Goal: Task Accomplishment & Management: Complete application form

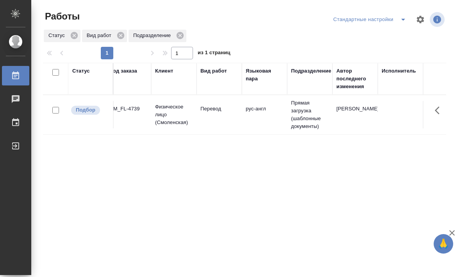
scroll to position [0, 55]
click at [259, 127] on td "рус-англ" at bounding box center [261, 114] width 45 height 27
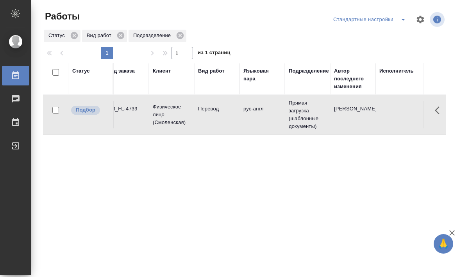
click at [254, 125] on td "рус-англ" at bounding box center [261, 114] width 45 height 27
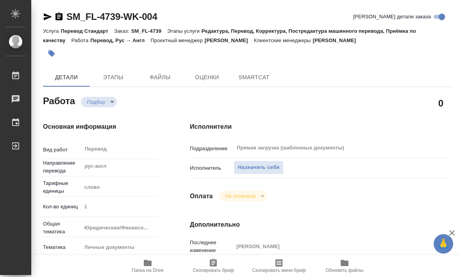
type textarea "x"
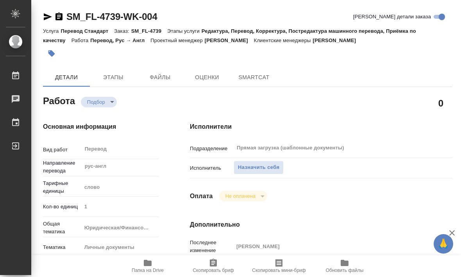
type textarea "x"
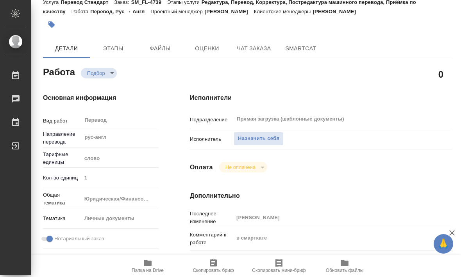
scroll to position [37, 0]
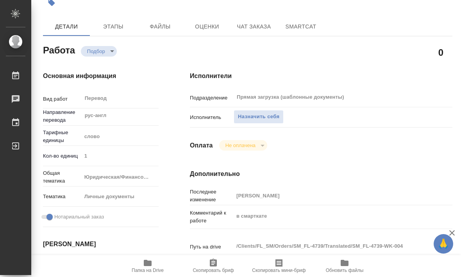
click at [150, 266] on icon "button" at bounding box center [148, 263] width 8 height 6
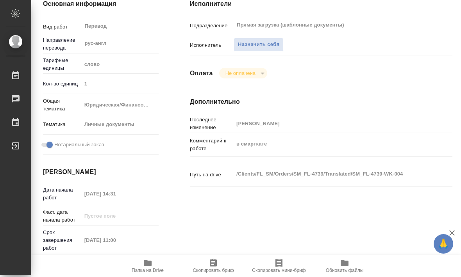
scroll to position [123, 0]
click at [190, 235] on div "Исполнители Подразделение Прямая загрузка (шаблонные документы) ​ Исполнитель Н…" at bounding box center [321, 154] width 294 height 341
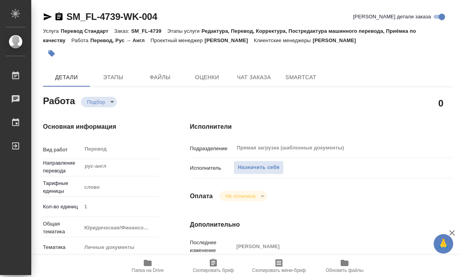
scroll to position [0, 0]
click at [247, 164] on span "Назначить себя" at bounding box center [258, 167] width 41 height 9
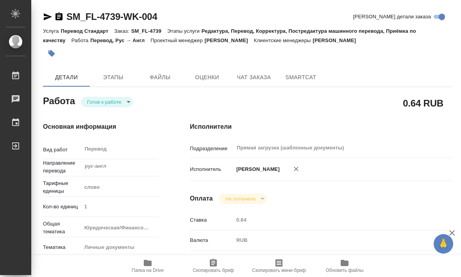
click at [160, 79] on span "Файлы" at bounding box center [160, 78] width 38 height 10
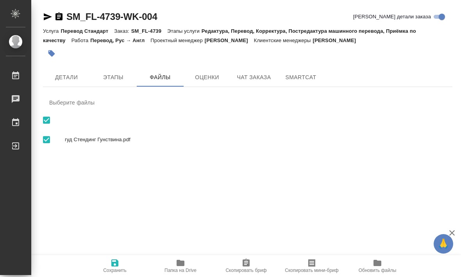
click at [154, 146] on div "гуд Стендинг Гунствина.pdf" at bounding box center [247, 140] width 409 height 23
checkbox input "false"
click at [150, 145] on div "гуд Стендинг Гунствина.pdf" at bounding box center [247, 140] width 409 height 23
checkbox input "true"
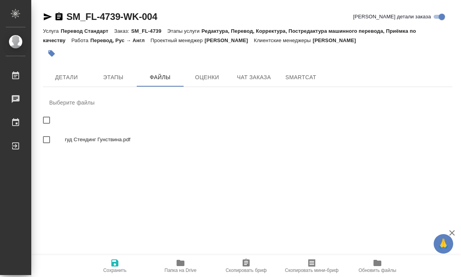
checkbox input "true"
click at [188, 191] on div ".cls-1 fill:#fff; AWATERA [PERSON_NAME] Работы 0 Чаты График Выйти SM_FL-4739-W…" at bounding box center [230, 138] width 461 height 277
click at [70, 75] on button "Детали" at bounding box center [66, 77] width 47 height 19
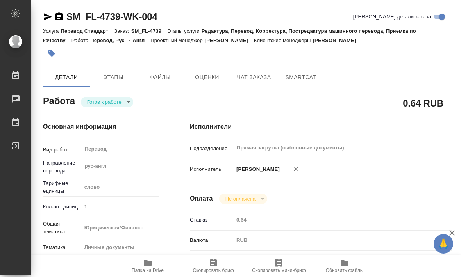
type textarea "x"
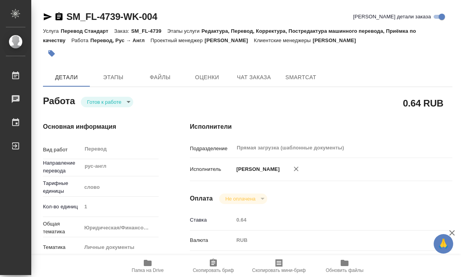
type textarea "x"
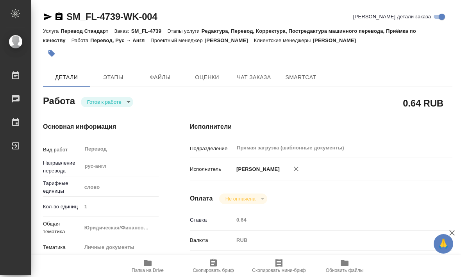
type textarea "x"
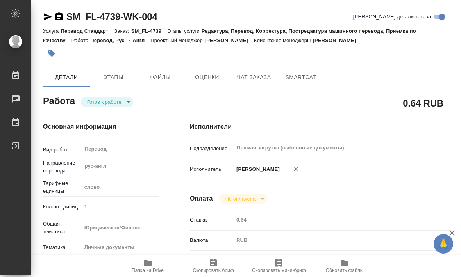
type textarea "x"
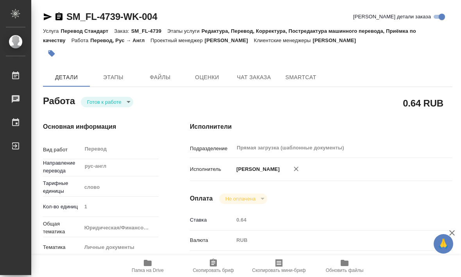
type textarea "x"
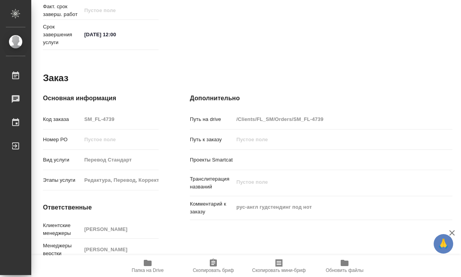
scroll to position [379, 0]
type textarea "x"
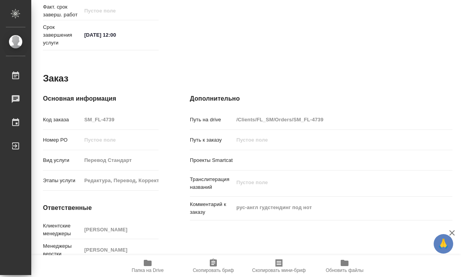
type textarea "x"
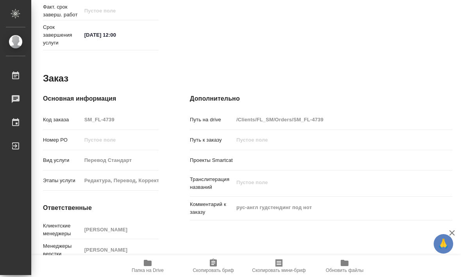
type textarea "x"
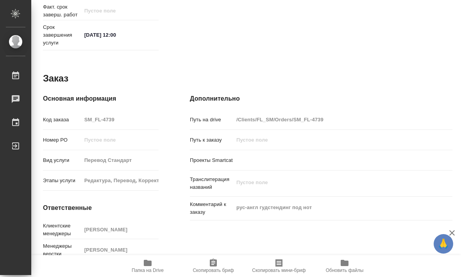
type textarea "x"
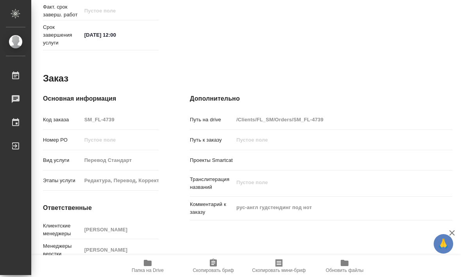
type textarea "x"
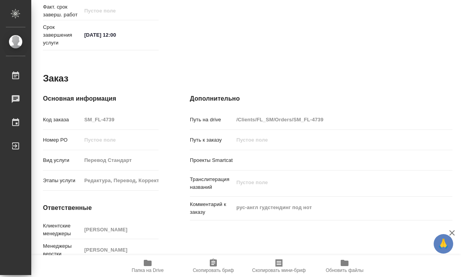
type textarea "x"
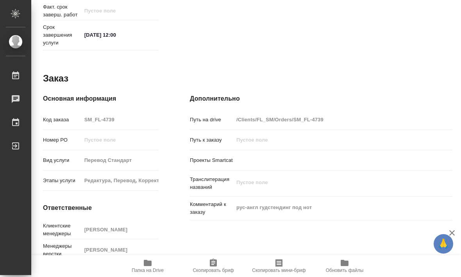
type textarea "x"
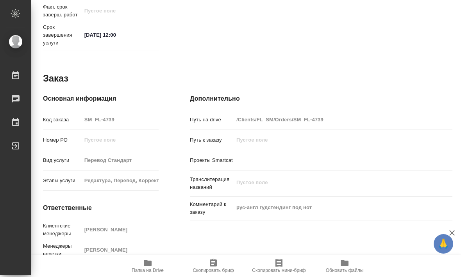
type textarea "x"
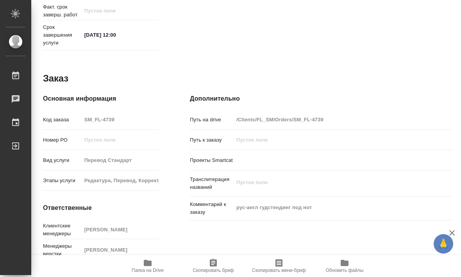
type textarea "x"
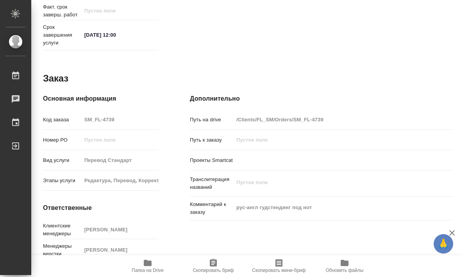
type textarea "x"
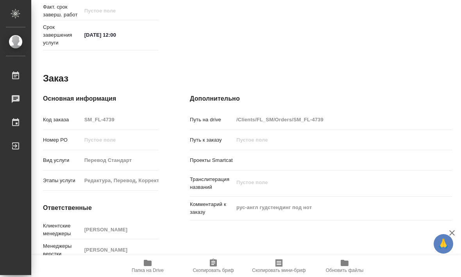
type textarea "x"
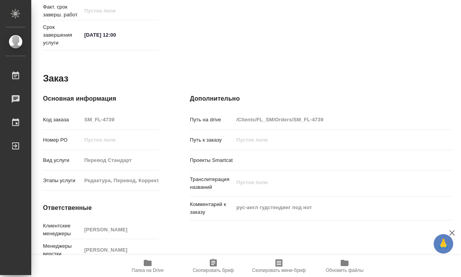
type textarea "x"
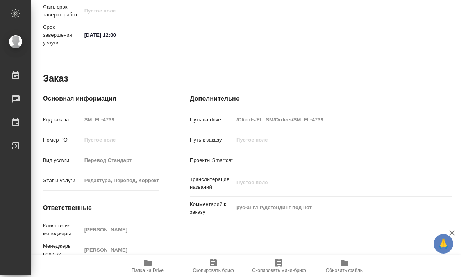
type textarea "x"
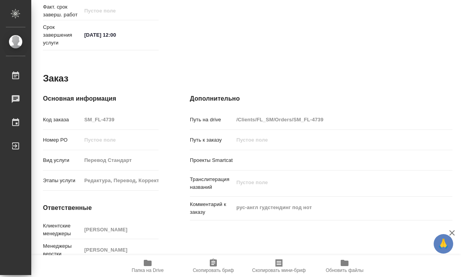
type textarea "x"
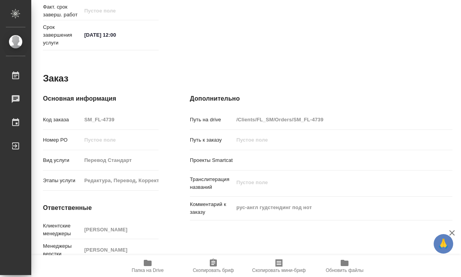
type textarea "x"
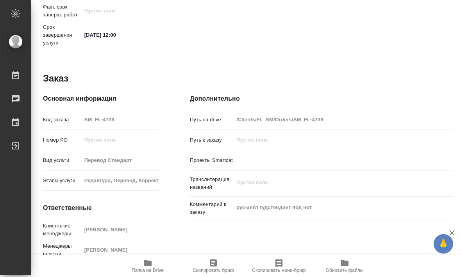
type textarea "x"
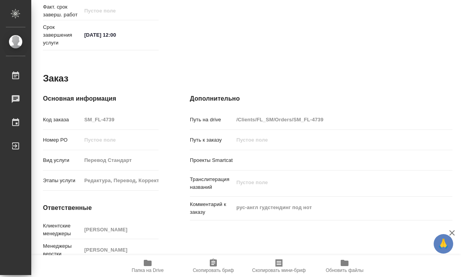
type textarea "x"
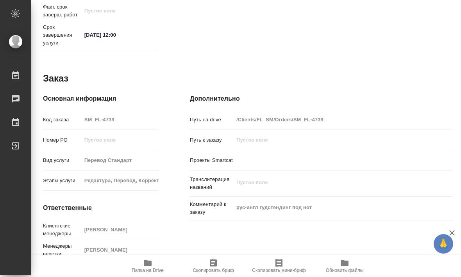
type textarea "x"
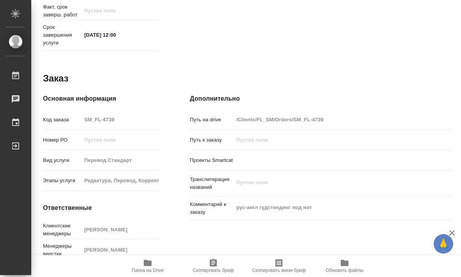
type textarea "x"
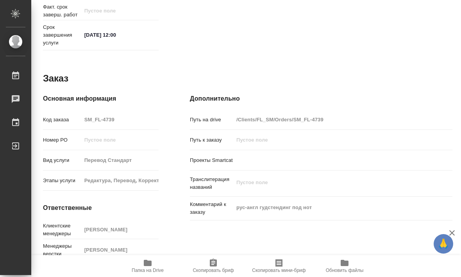
type textarea "x"
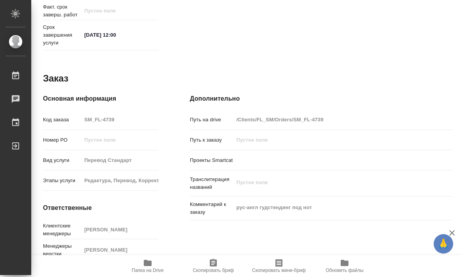
type textarea "x"
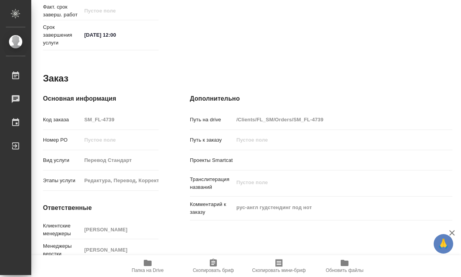
type textarea "x"
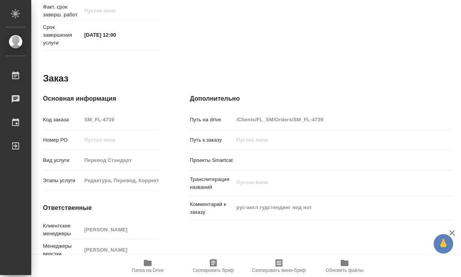
type textarea "x"
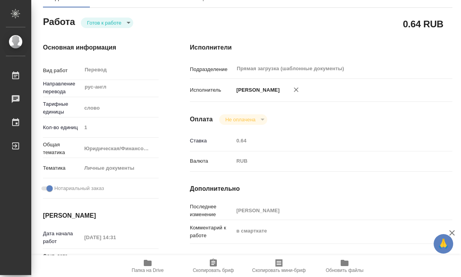
scroll to position [80, 0]
type textarea "x"
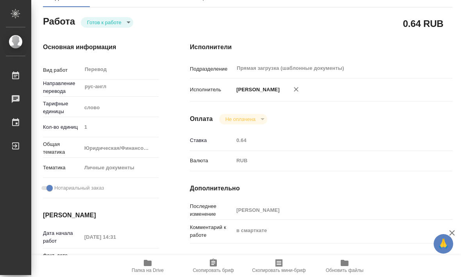
type textarea "x"
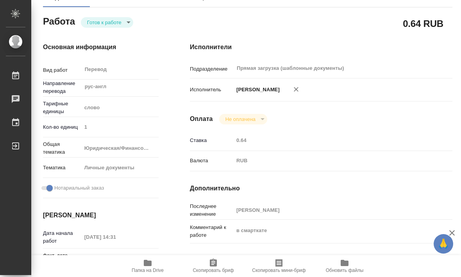
type textarea "x"
